Goal: Task Accomplishment & Management: Use online tool/utility

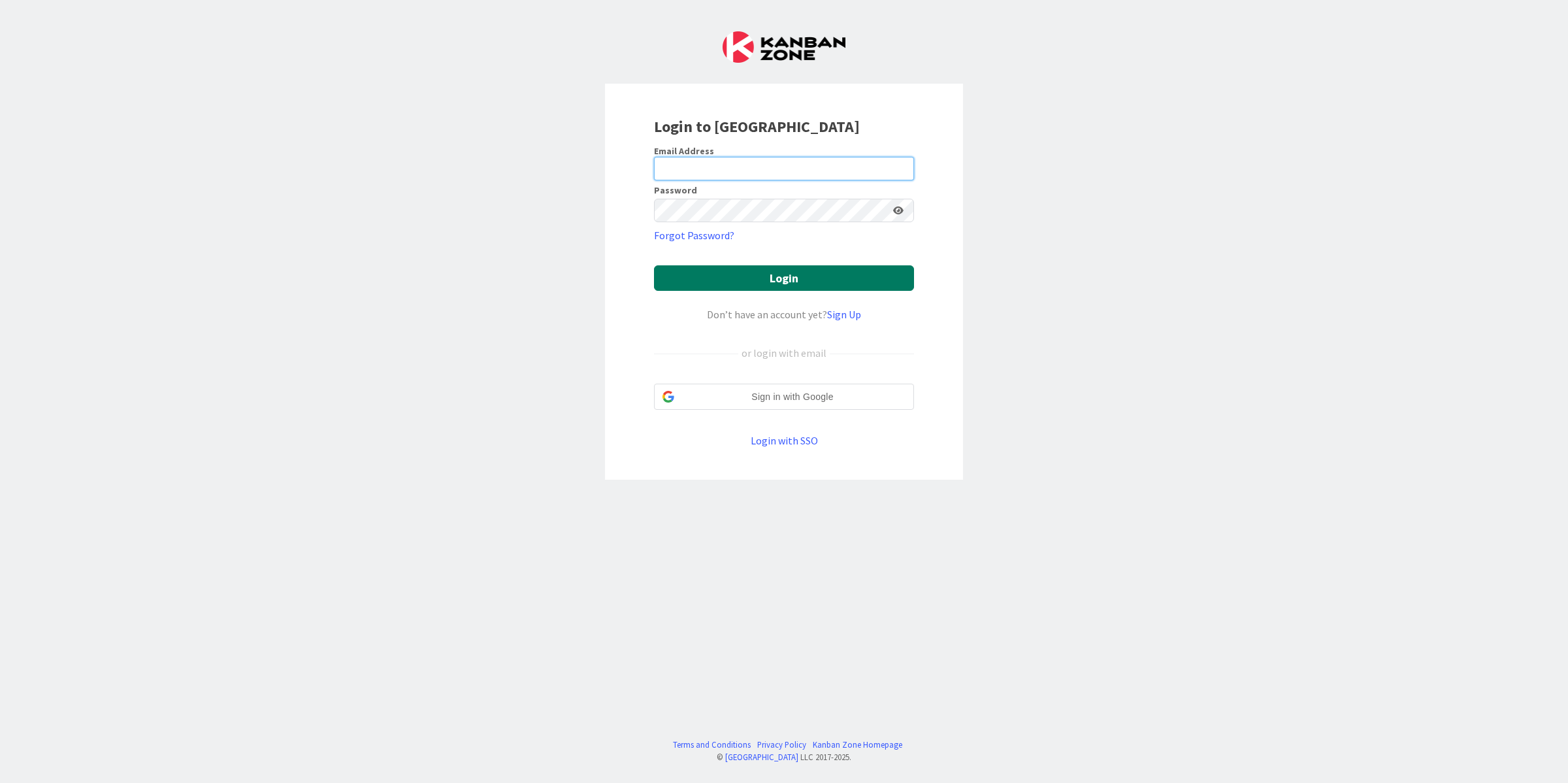
type input "[PERSON_NAME][EMAIL_ADDRESS][PERSON_NAME][DOMAIN_NAME]"
click at [778, 266] on button "Login" at bounding box center [784, 278] width 260 height 26
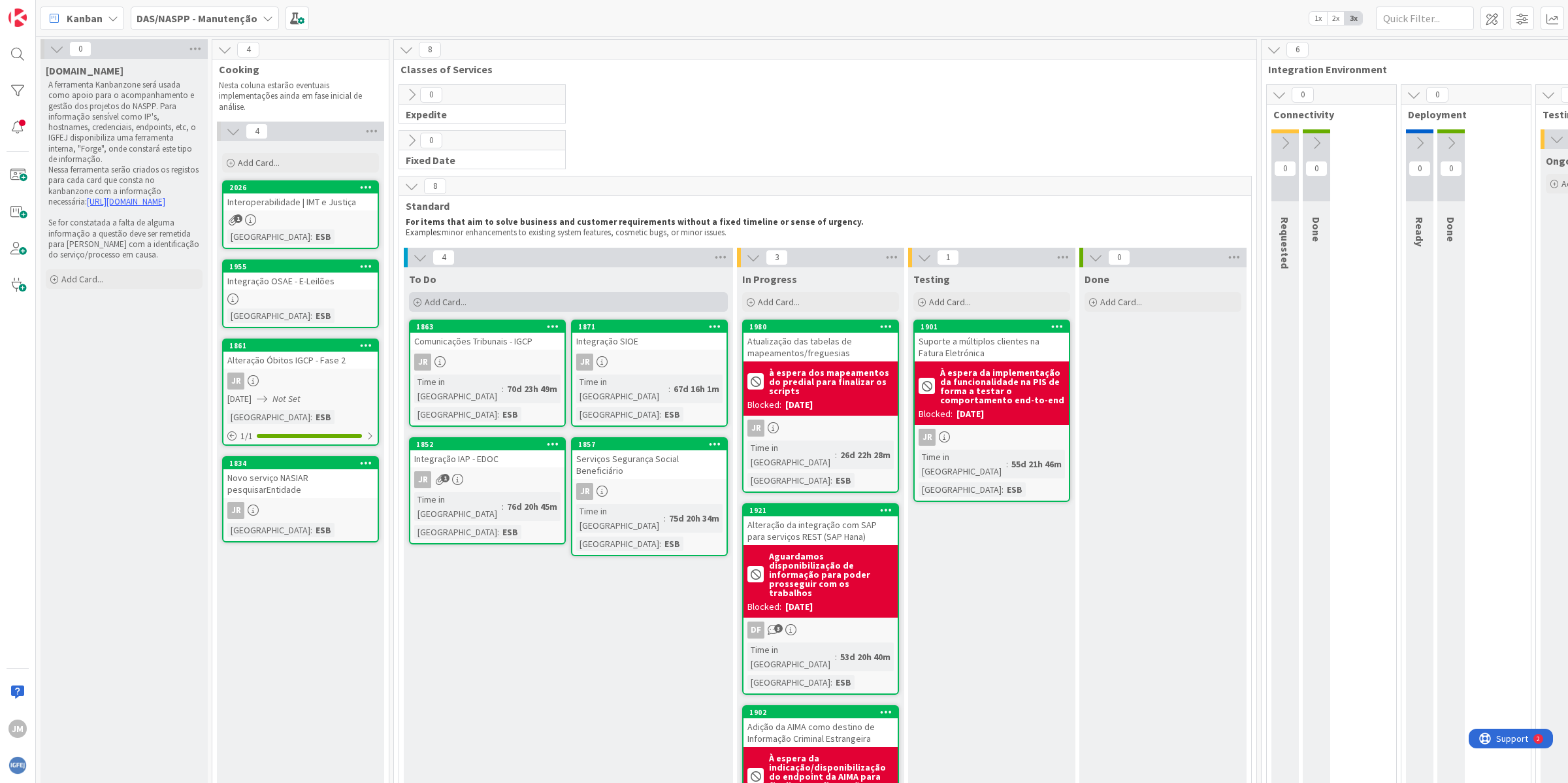
click at [459, 304] on span "Add Card..." at bounding box center [445, 302] width 42 height 12
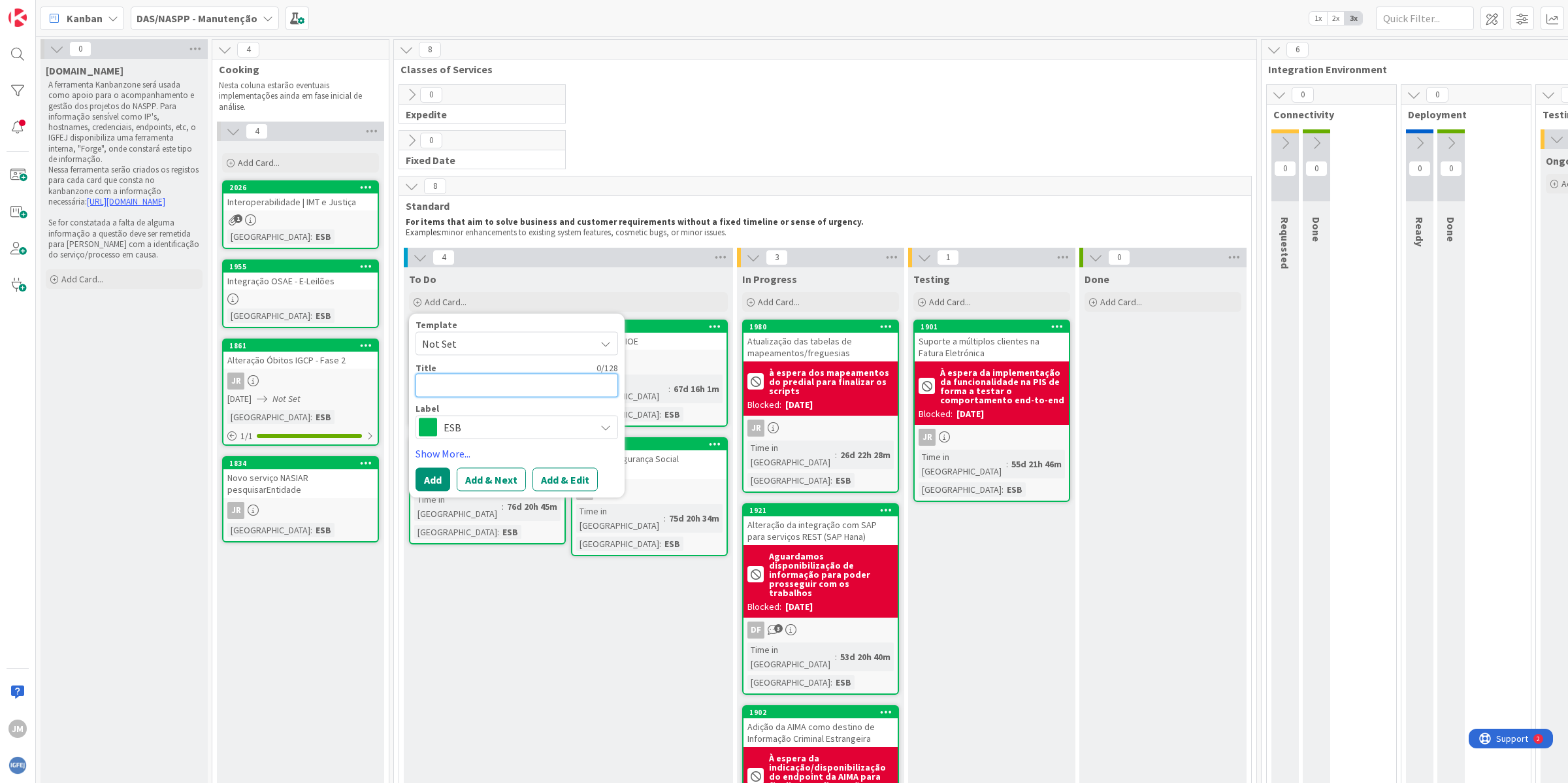
click at [439, 388] on textarea at bounding box center [517, 385] width 202 height 24
paste textarea "CVE | Business wallet + Página eletrónica da empresa"
type textarea "x"
type textarea "CVE | Business wallet + Página eletrónica da empresa"
click at [484, 350] on span "Not Set" at bounding box center [504, 343] width 163 height 17
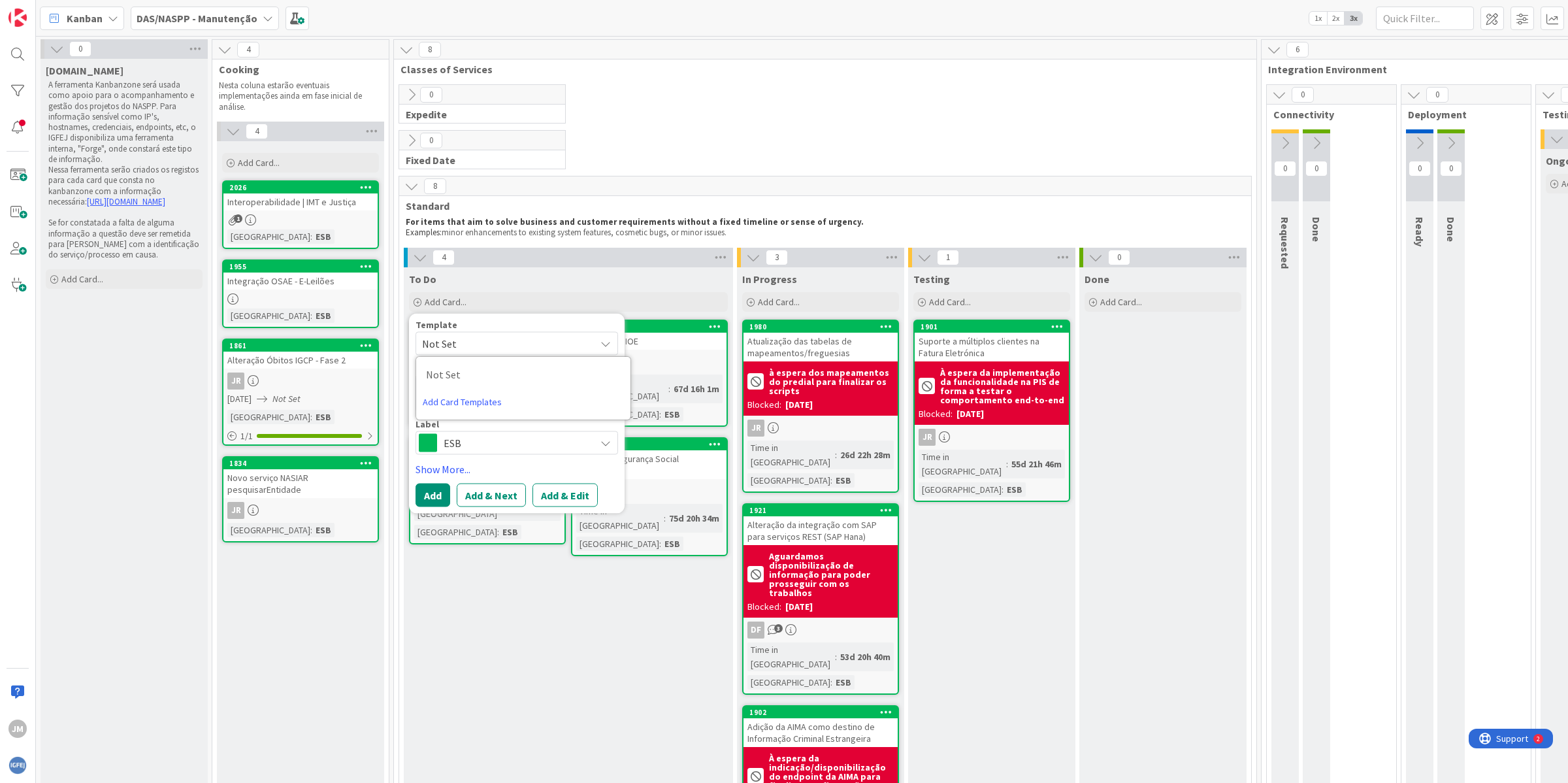
click at [484, 334] on span "Not Set" at bounding box center [517, 343] width 202 height 24
click at [541, 504] on button "Add & Edit" at bounding box center [564, 496] width 65 height 24
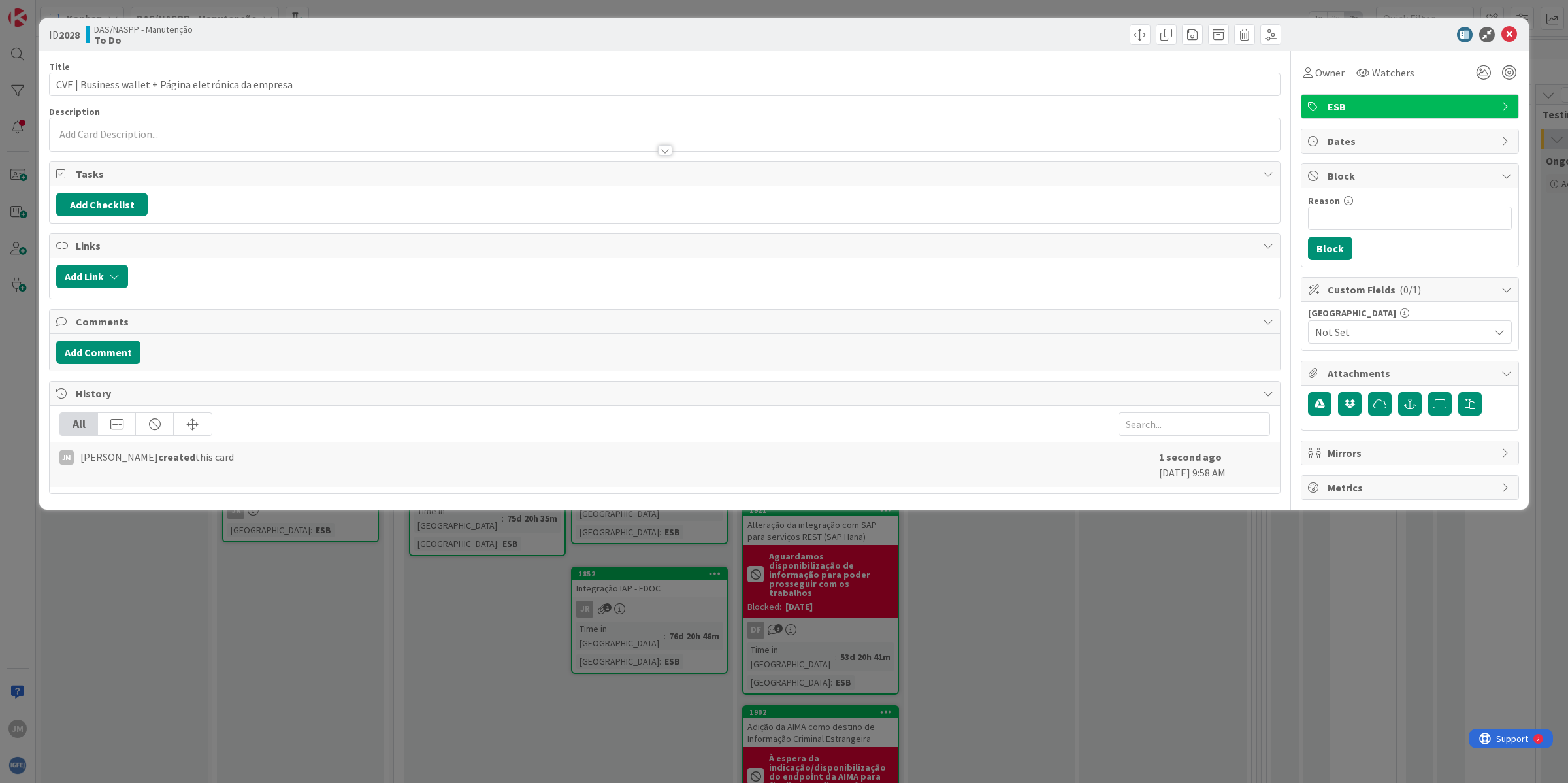
click at [140, 125] on div at bounding box center [664, 134] width 1230 height 32
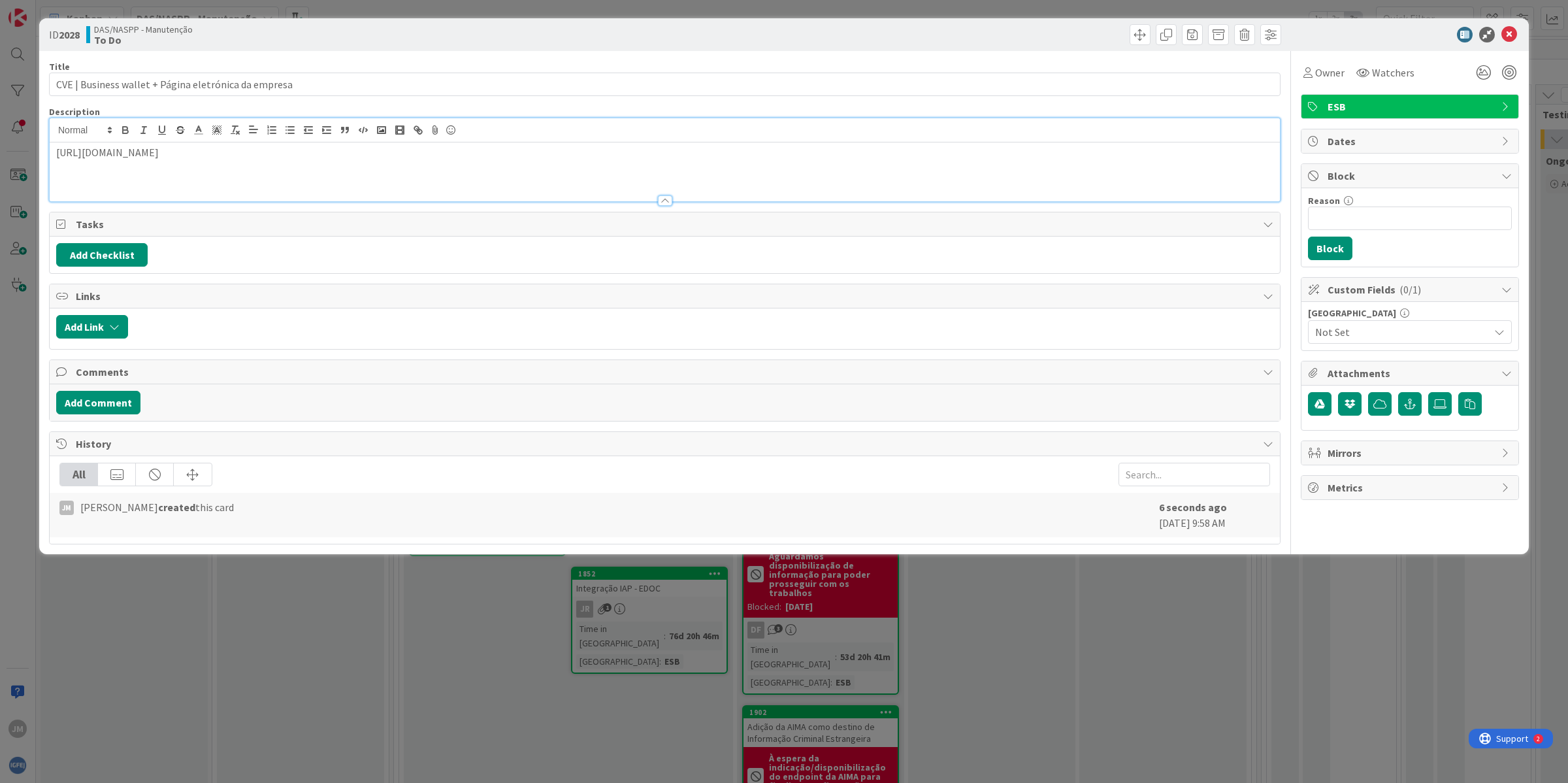
click at [1336, 343] on div "Not Set" at bounding box center [1410, 332] width 204 height 24
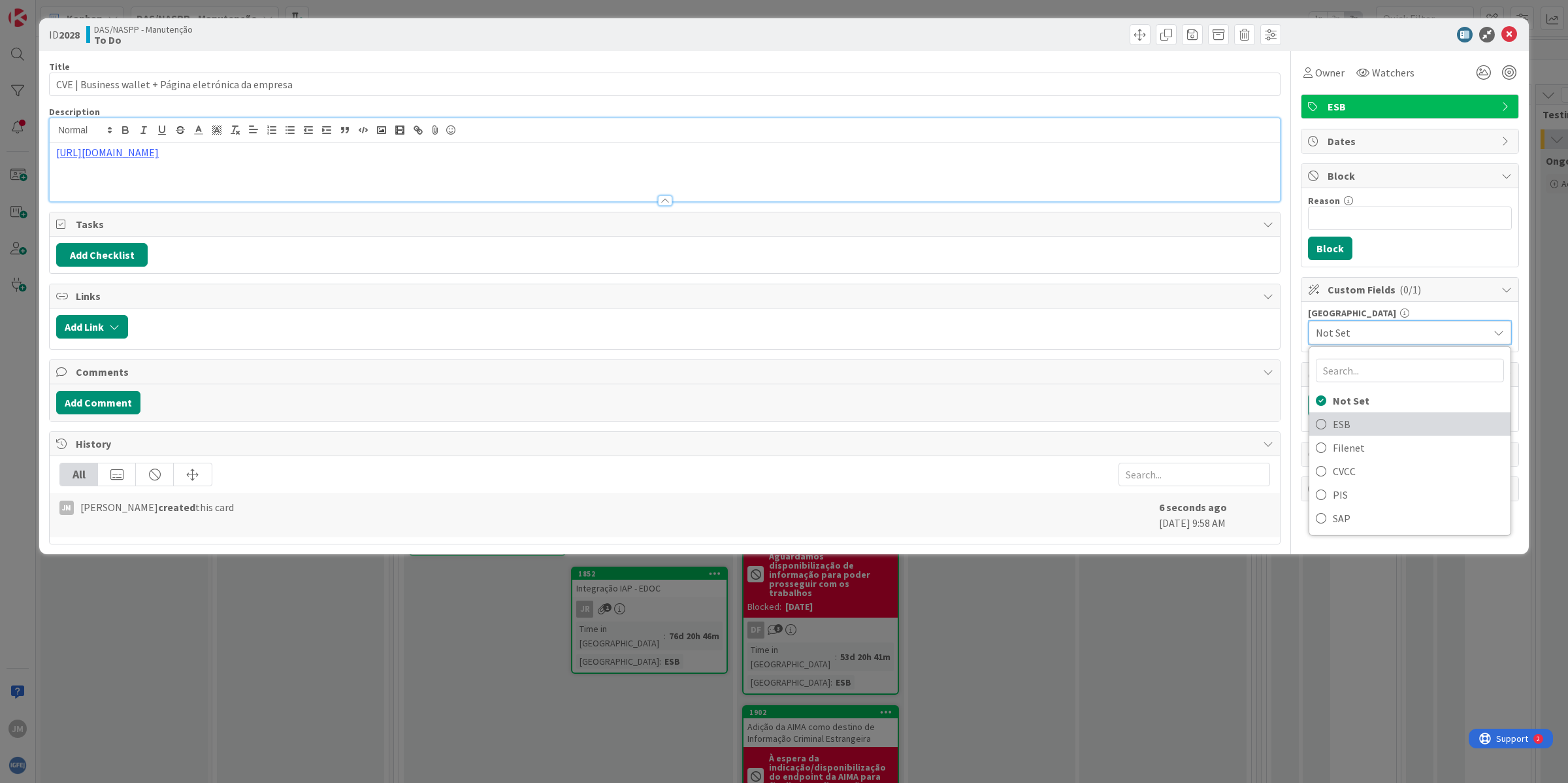
click at [1369, 420] on span "ESB" at bounding box center [1418, 423] width 171 height 20
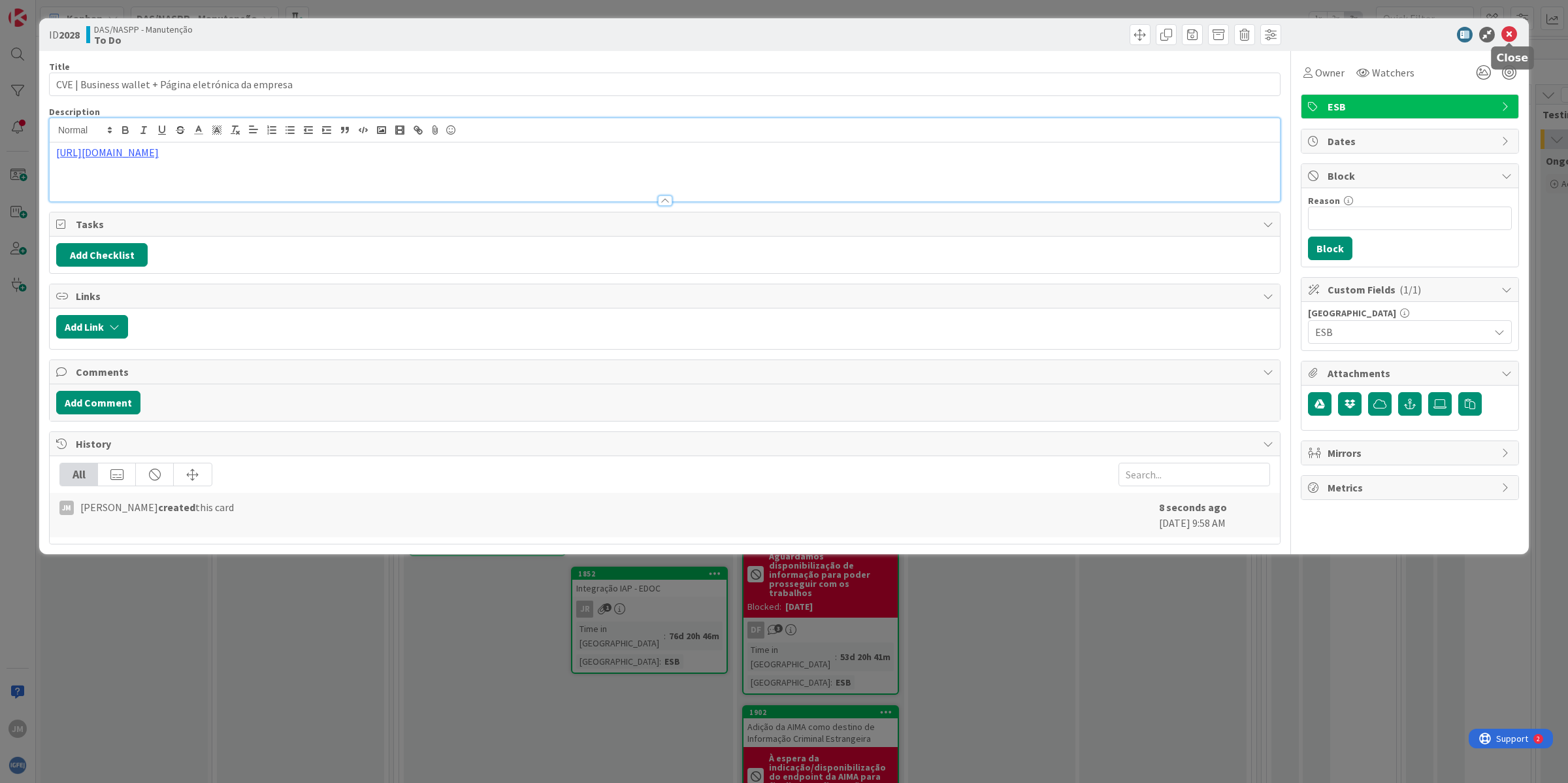
click at [1503, 28] on icon at bounding box center [1509, 35] width 15 height 15
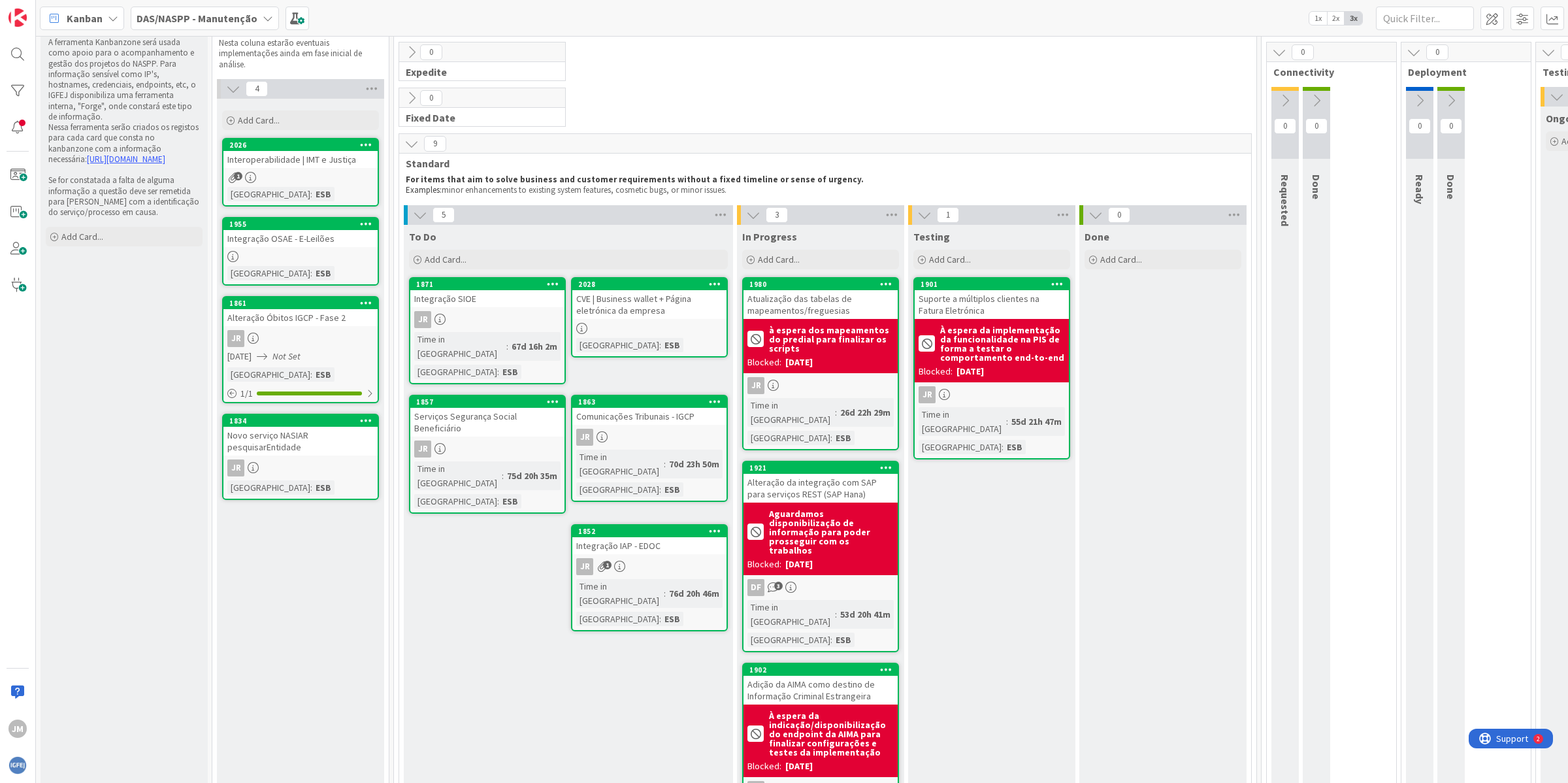
scroll to position [82, 0]
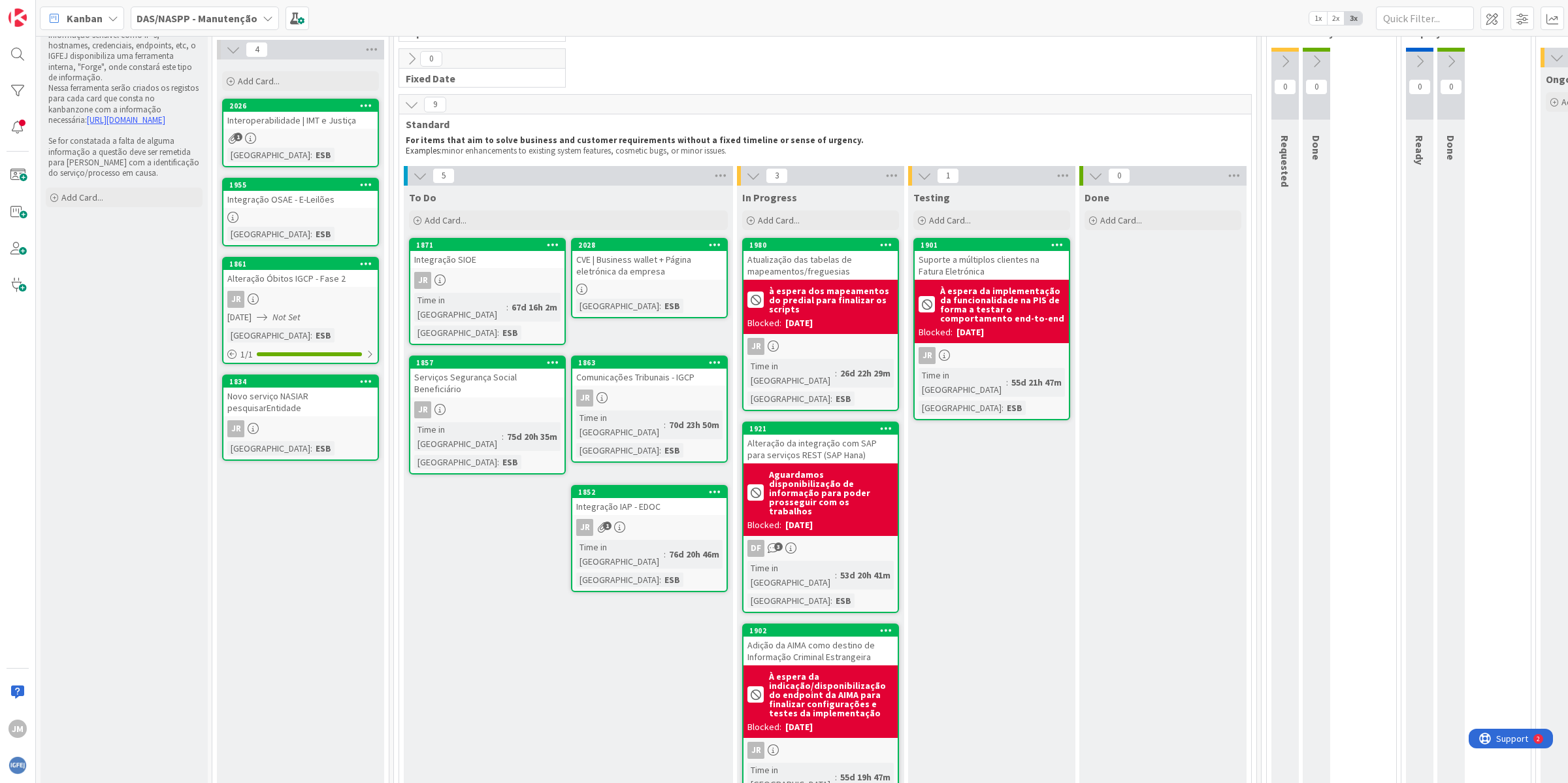
click at [655, 269] on div "CVE | Business wallet + Página eletrónica da empresa" at bounding box center [648, 265] width 154 height 29
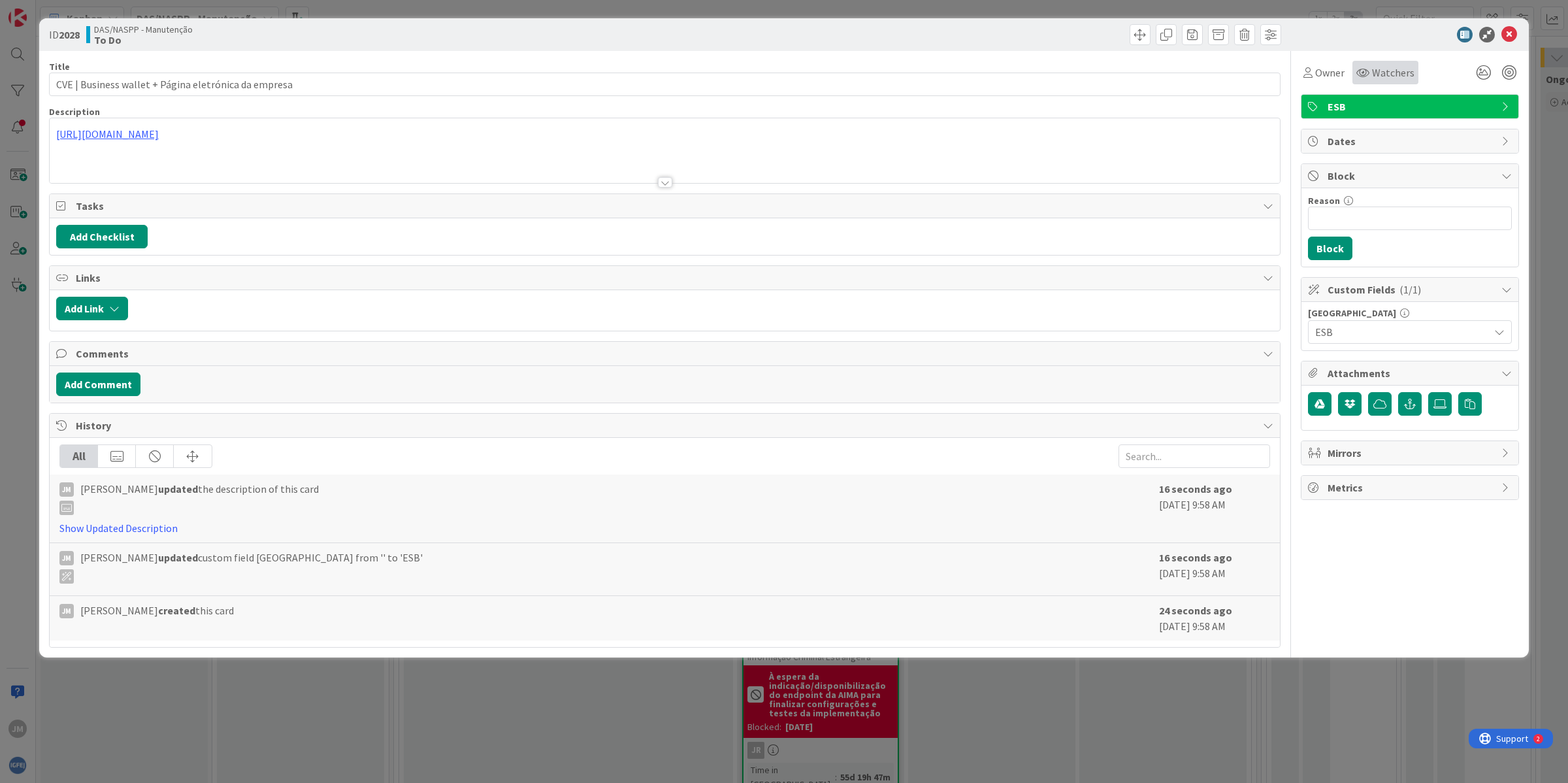
click at [1366, 72] on icon at bounding box center [1362, 72] width 13 height 10
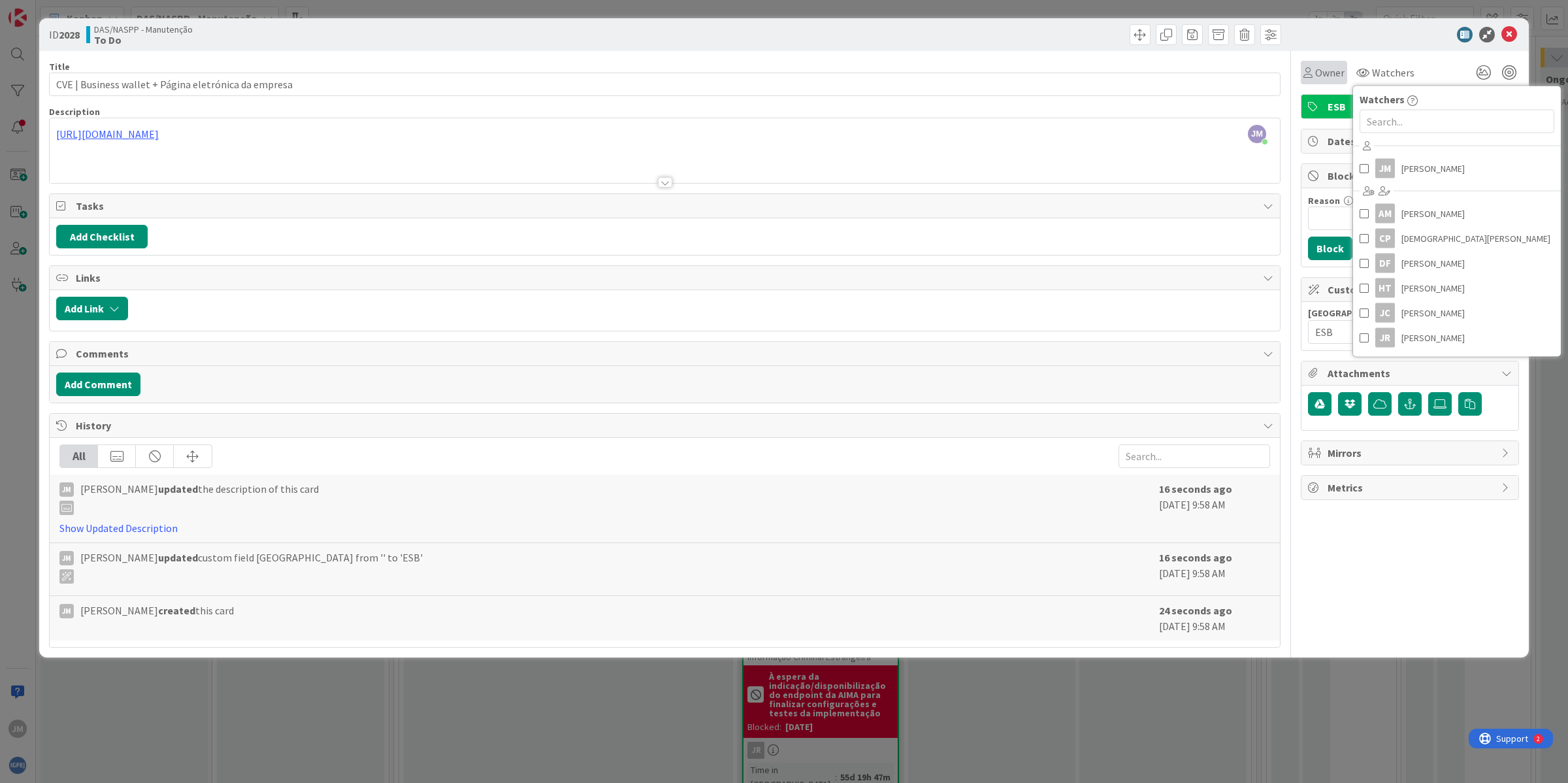
click at [1315, 71] on span "Owner" at bounding box center [1329, 72] width 30 height 15
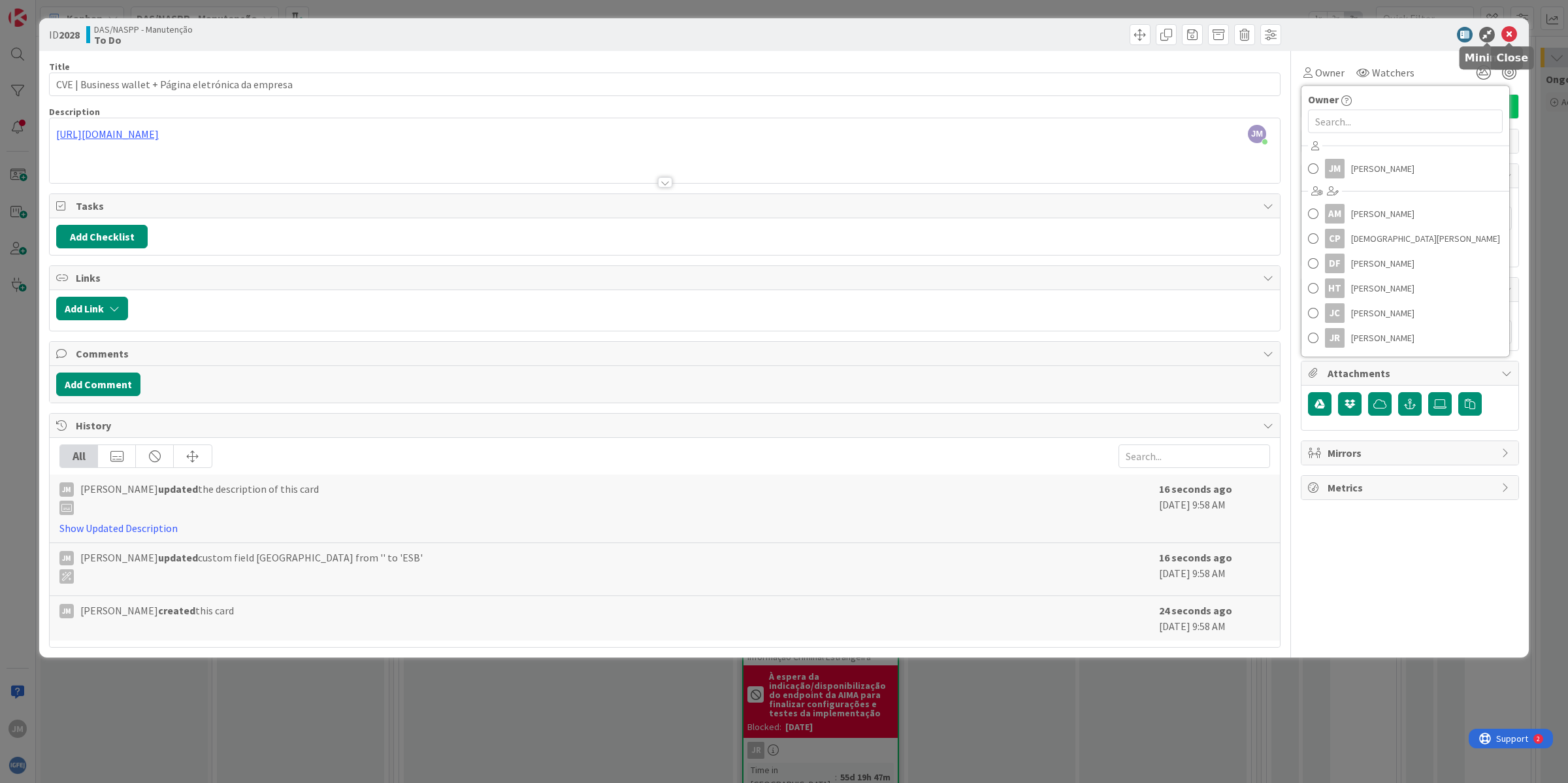
click at [1515, 31] on icon at bounding box center [1509, 35] width 15 height 15
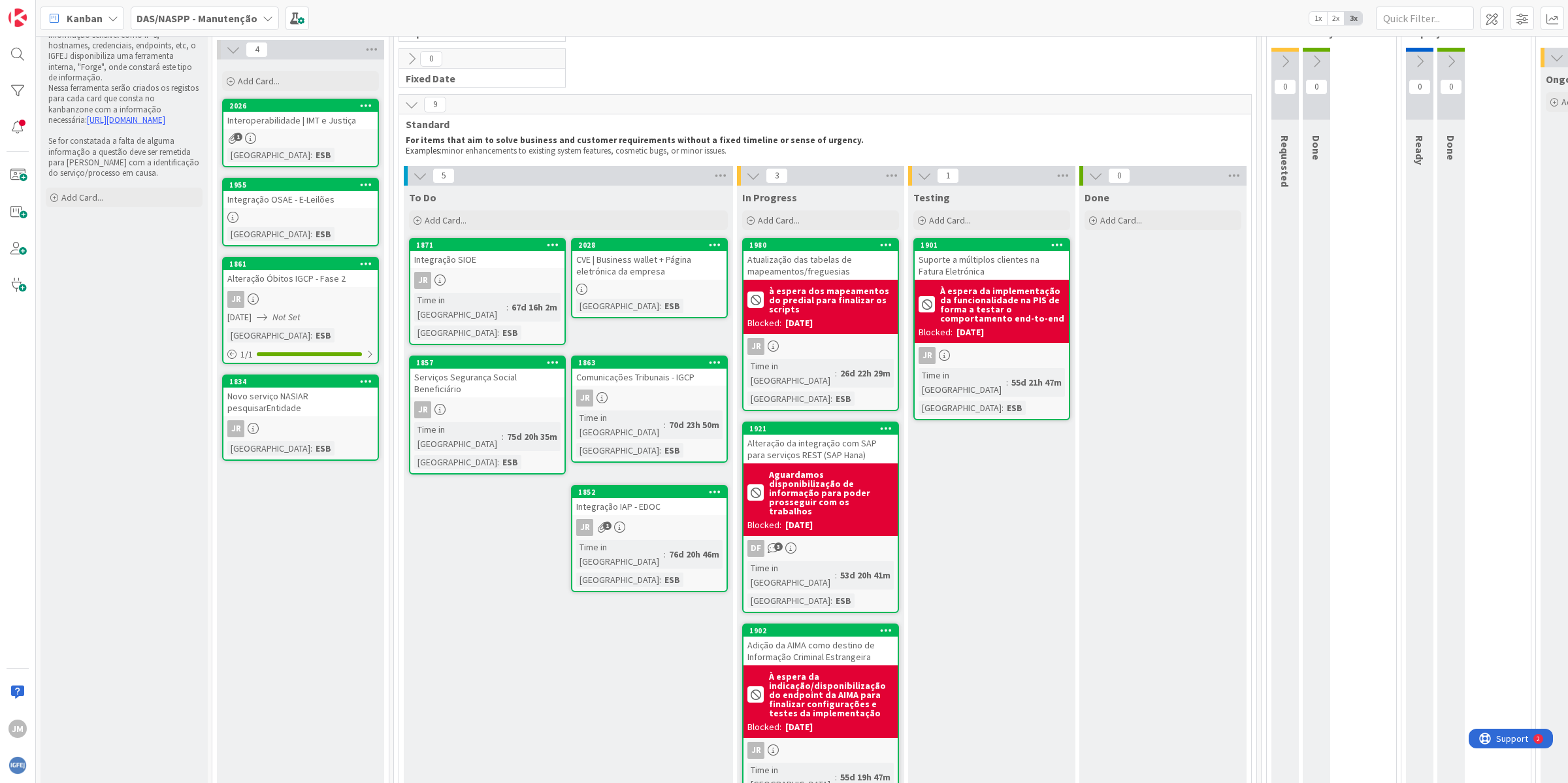
click at [668, 369] on div "Comunicações Tribunais - IGCP" at bounding box center [648, 377] width 154 height 17
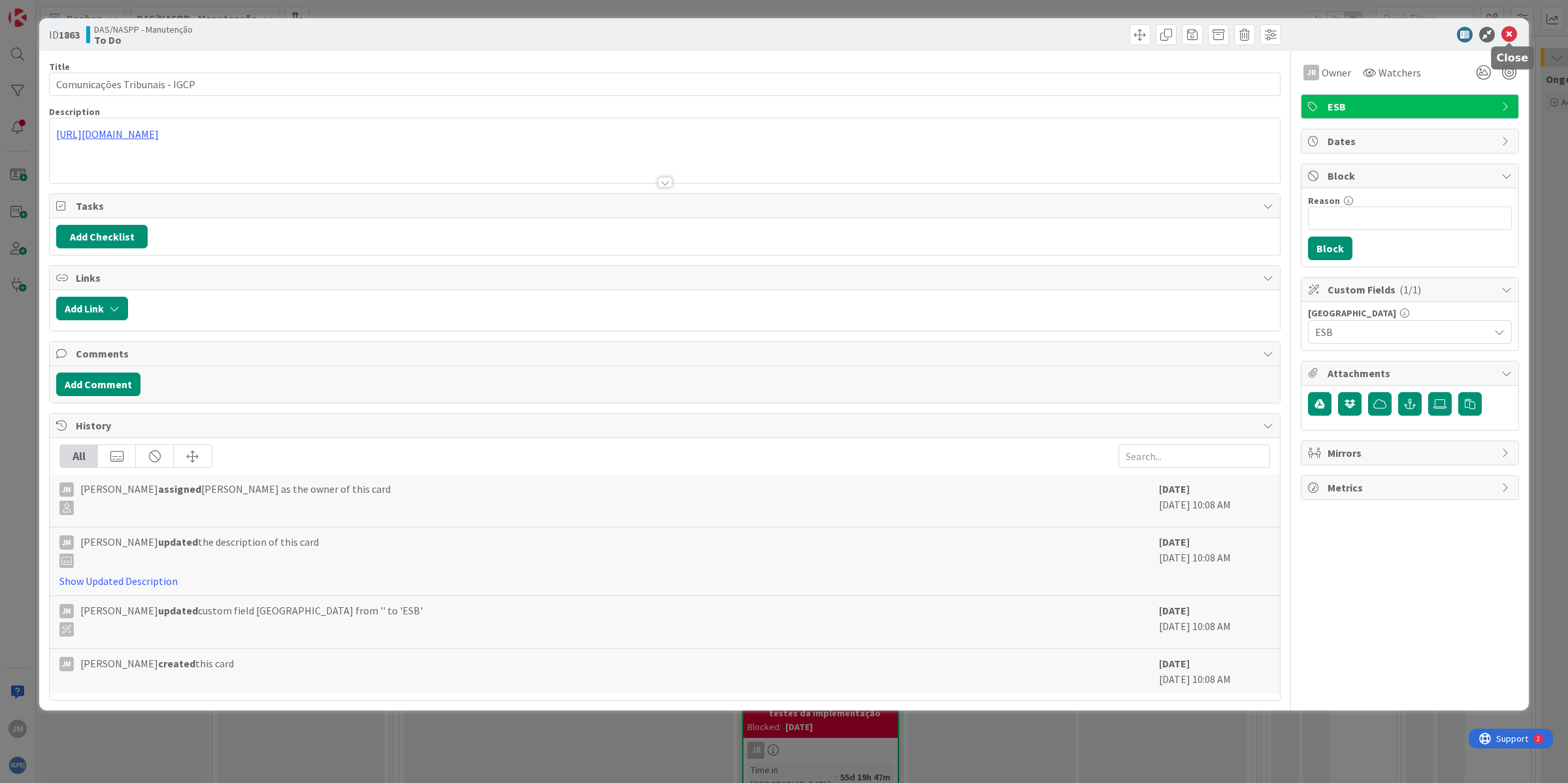
click at [1511, 31] on icon at bounding box center [1509, 35] width 15 height 15
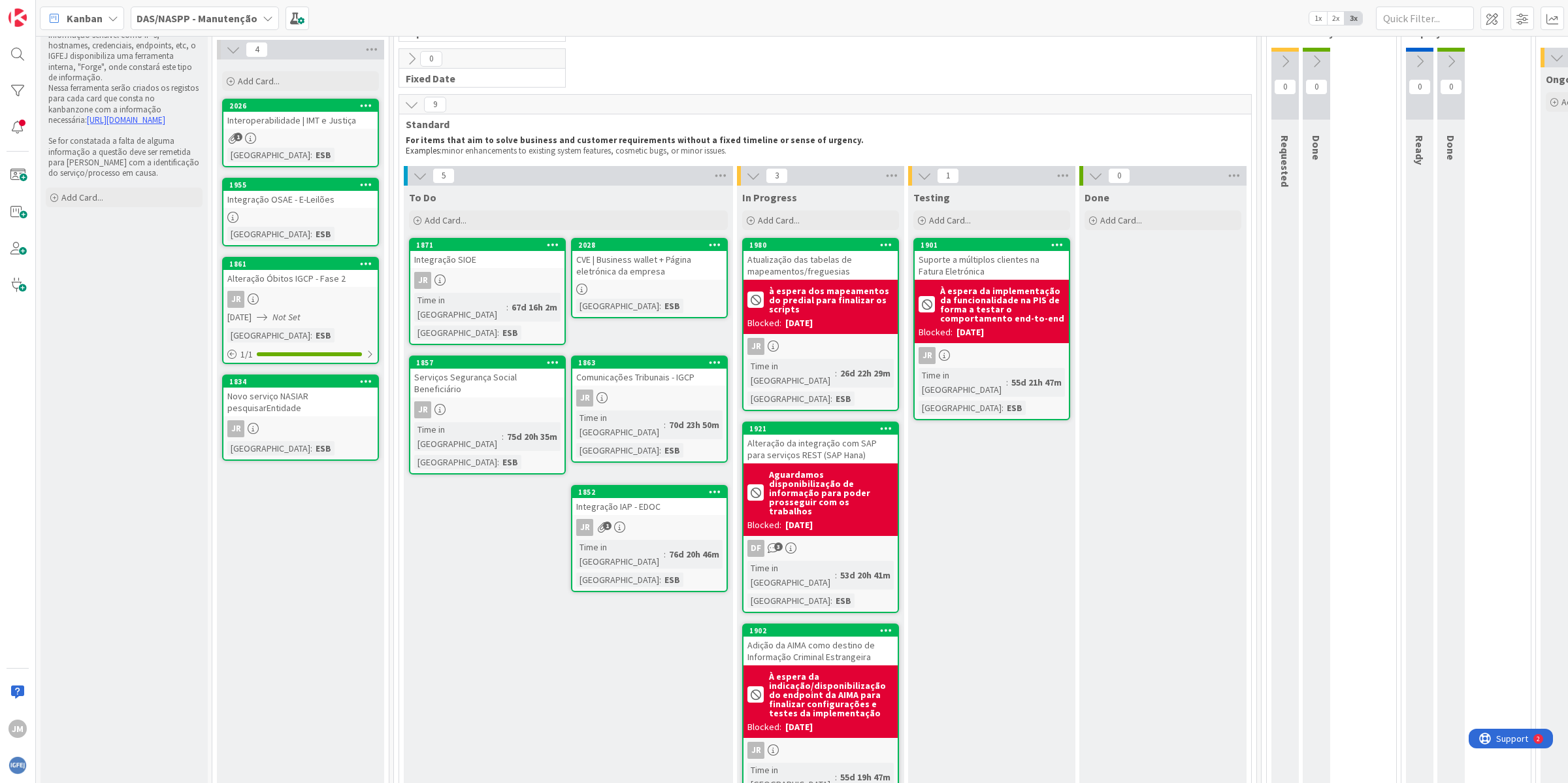
click at [611, 263] on div "CVE | Business wallet + Página eletrónica da empresa" at bounding box center [648, 265] width 154 height 29
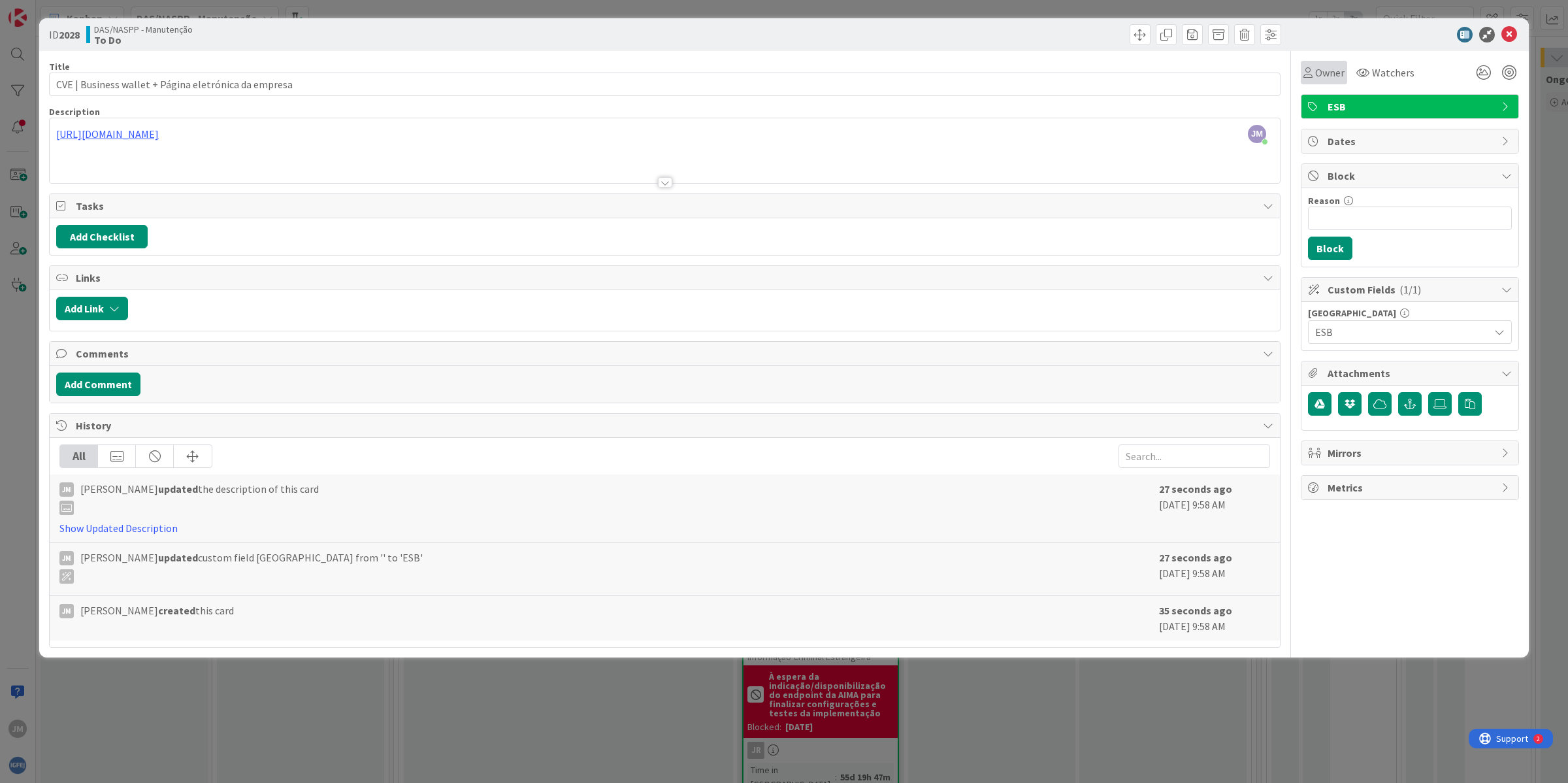
click at [1329, 74] on span "Owner" at bounding box center [1329, 72] width 30 height 15
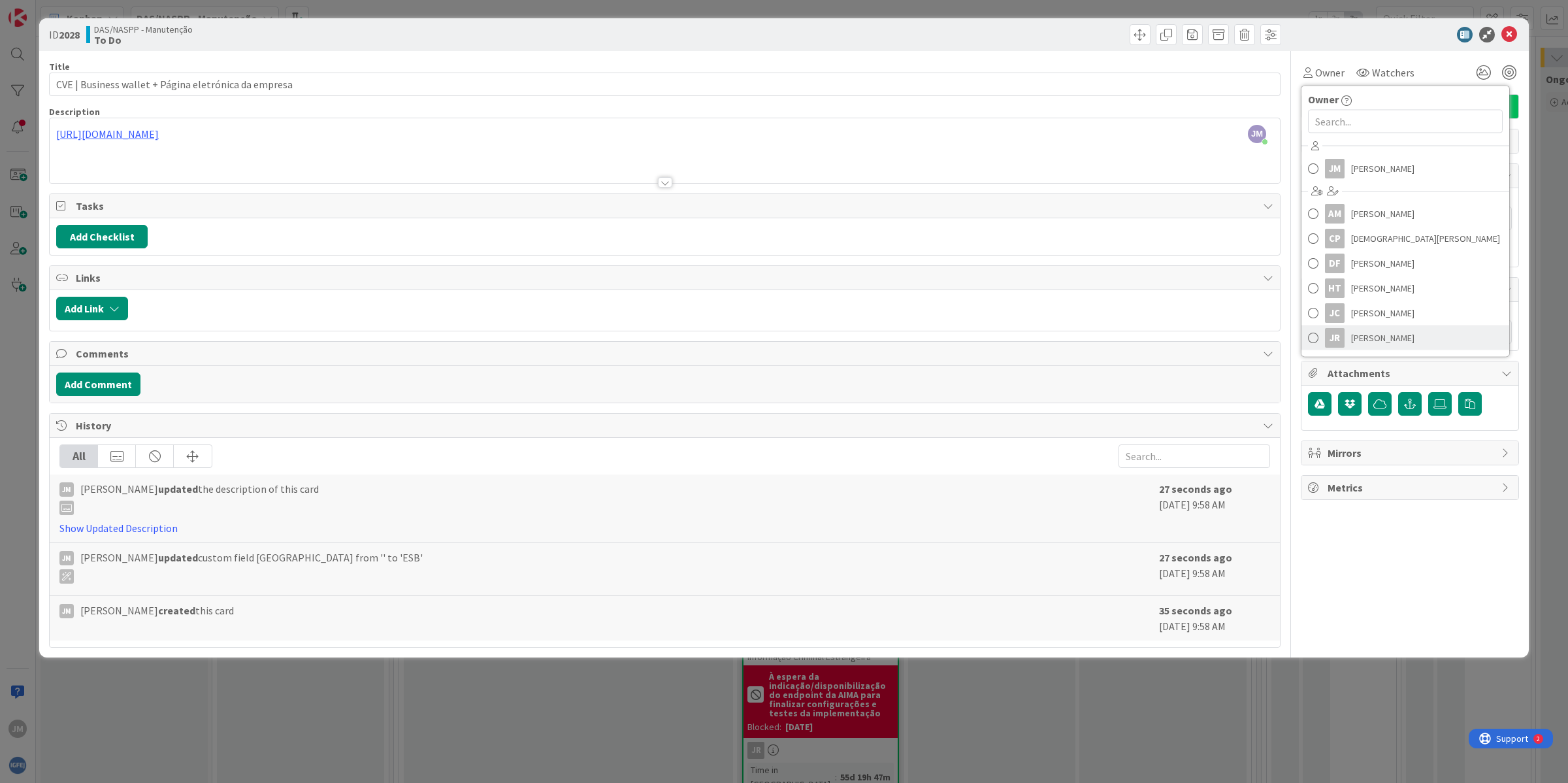
click at [1378, 332] on span "[PERSON_NAME]" at bounding box center [1383, 338] width 64 height 20
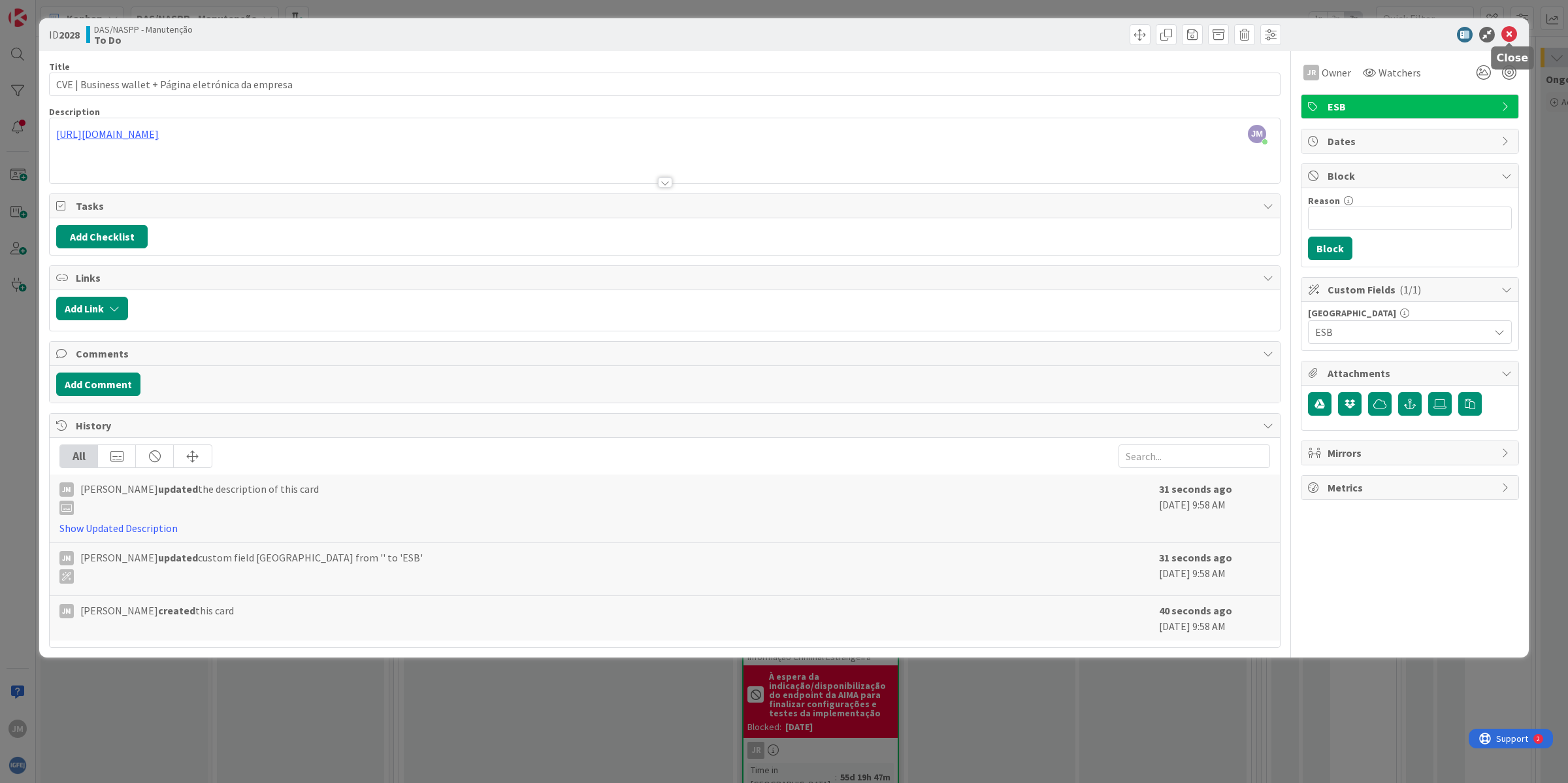
click at [1510, 31] on icon at bounding box center [1509, 35] width 15 height 15
